Goal: Task Accomplishment & Management: Use online tool/utility

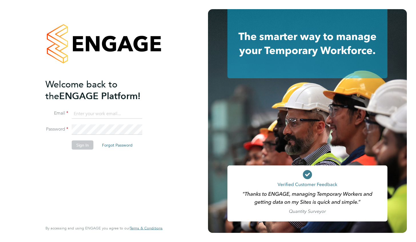
type input "kayla.venables@justice.gov.uk"
click at [79, 147] on button "Sign In" at bounding box center [83, 144] width 22 height 9
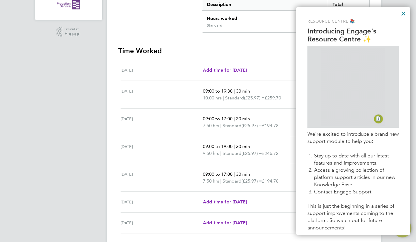
scroll to position [143, 0]
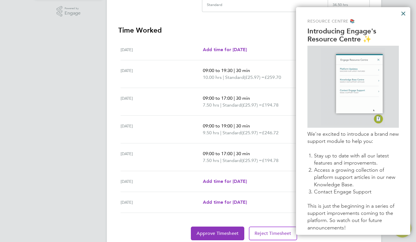
click at [402, 13] on button "×" at bounding box center [403, 13] width 5 height 9
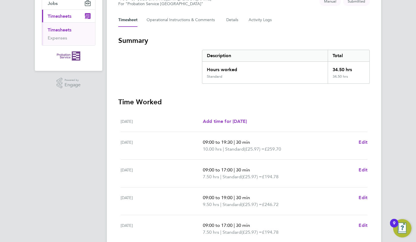
scroll to position [163, 0]
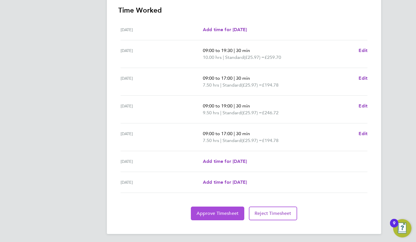
click at [220, 207] on button "Approve Timesheet" at bounding box center [217, 214] width 53 height 14
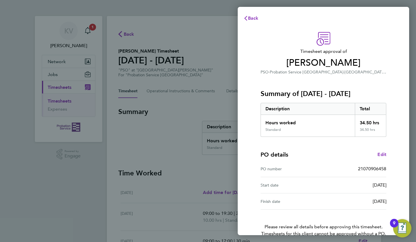
scroll to position [31, 0]
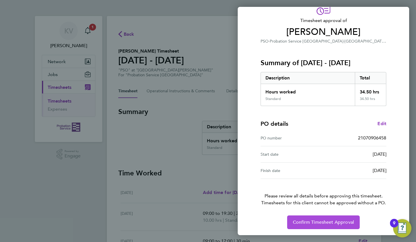
click at [319, 222] on span "Confirm Timesheet Approval" at bounding box center [323, 223] width 61 height 6
